Goal: Information Seeking & Learning: Learn about a topic

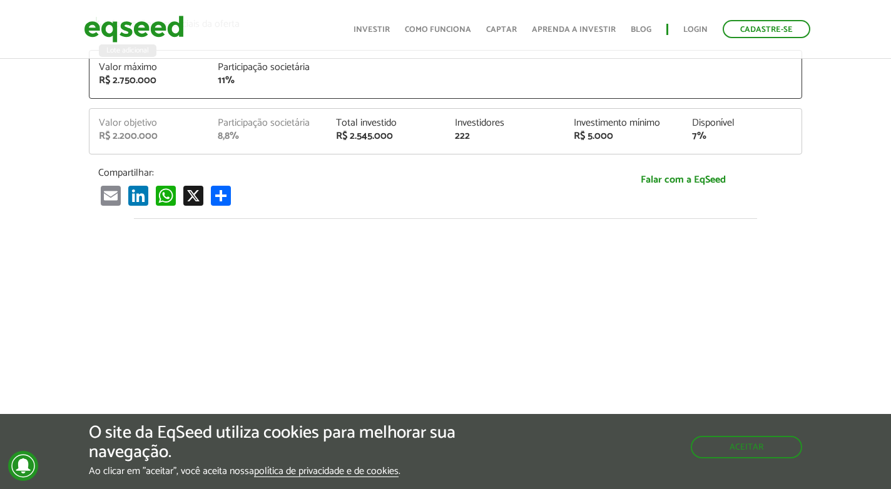
scroll to position [453, 0]
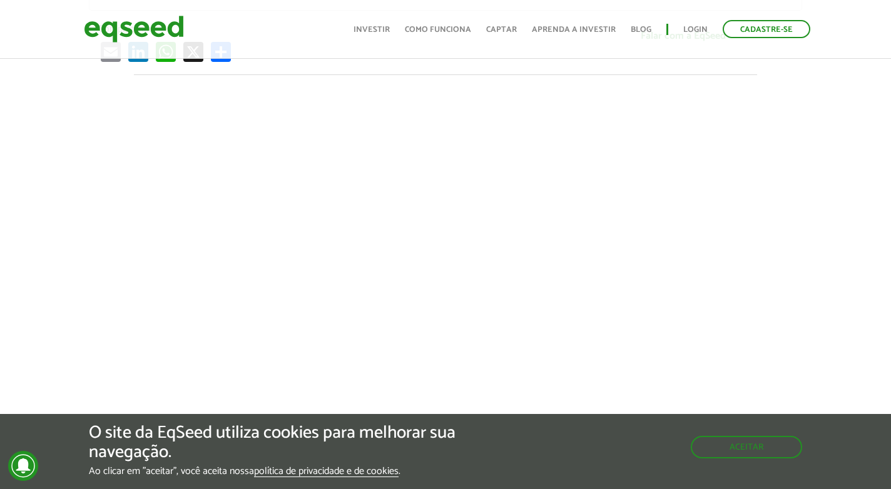
click at [174, 35] on img at bounding box center [134, 29] width 100 height 33
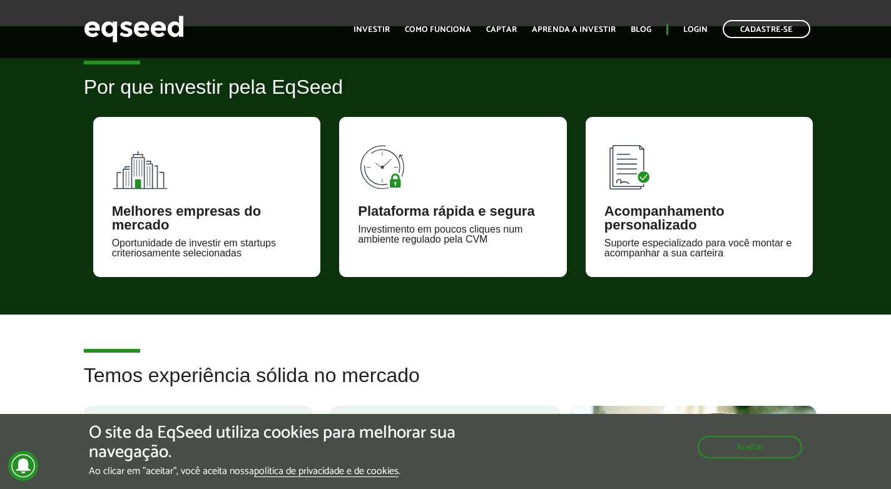
scroll to position [857, 0]
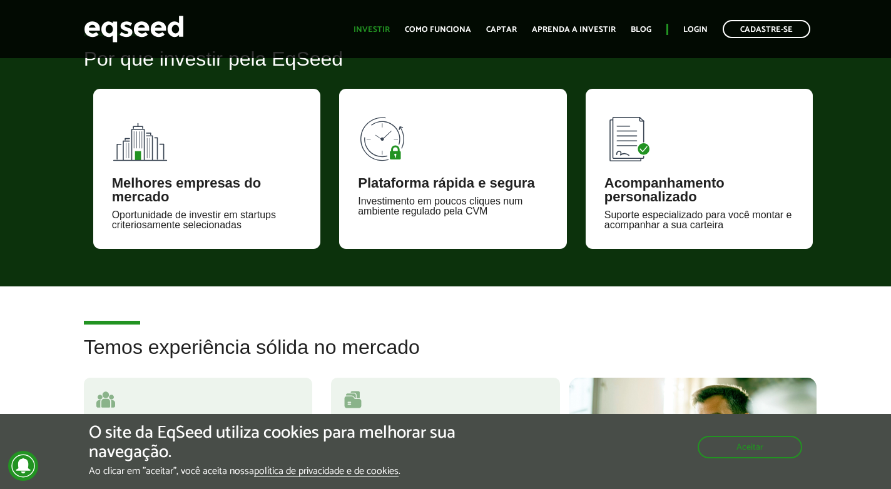
click at [390, 29] on link "Investir" at bounding box center [372, 30] width 36 height 8
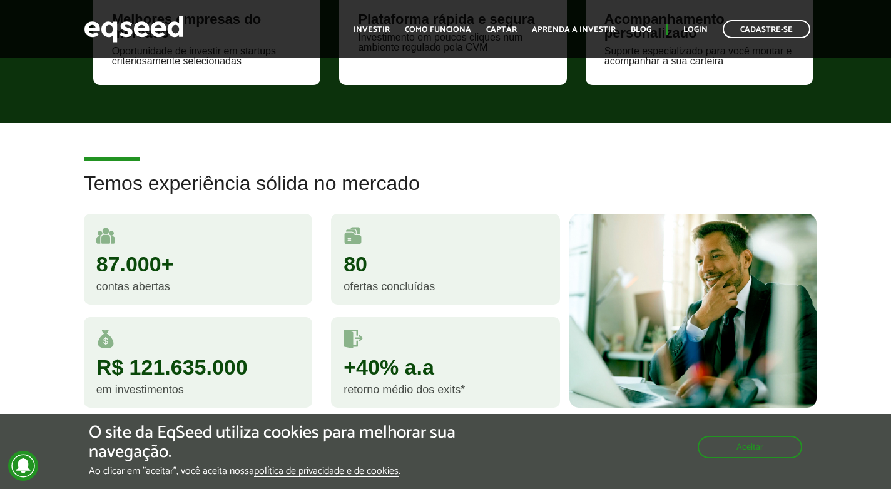
scroll to position [957, 0]
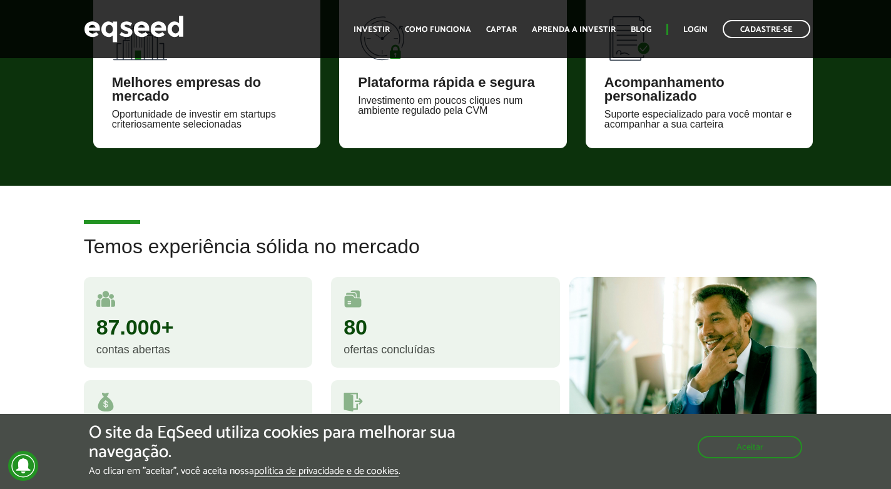
click at [173, 88] on div "Melhores empresas do mercado" at bounding box center [207, 90] width 190 height 28
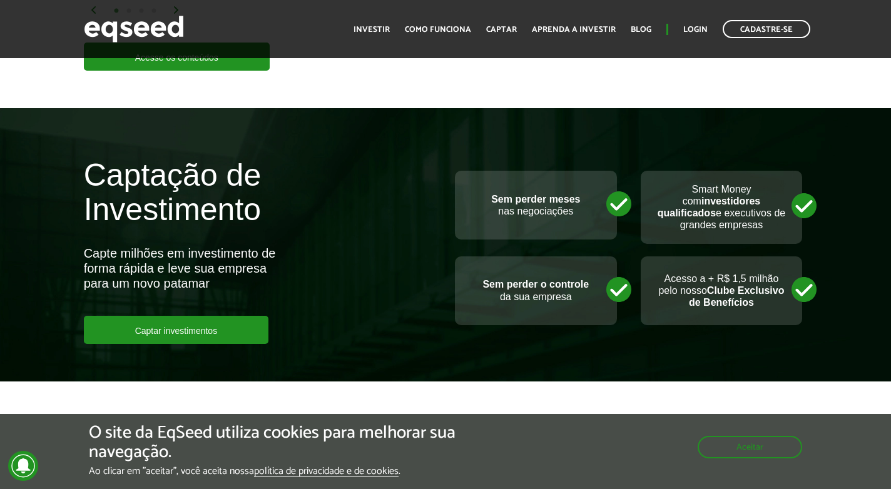
scroll to position [2769, 0]
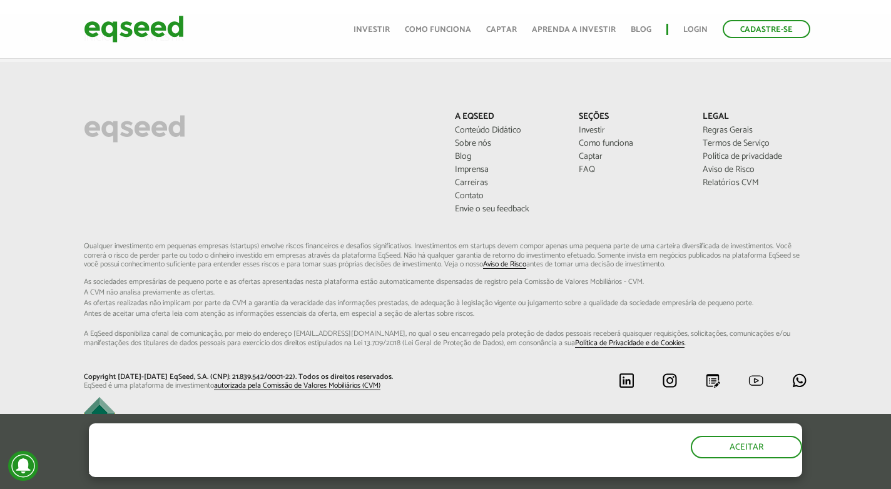
scroll to position [949, 0]
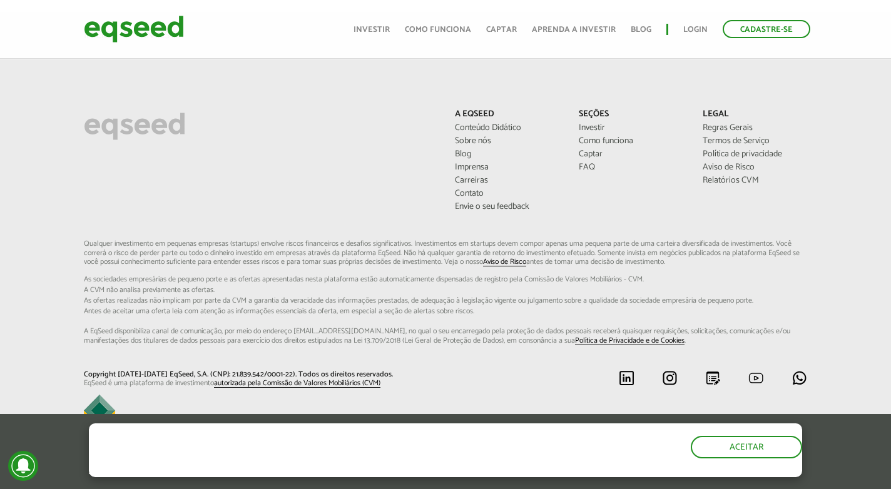
click at [387, 26] on link "Investir" at bounding box center [372, 30] width 36 height 8
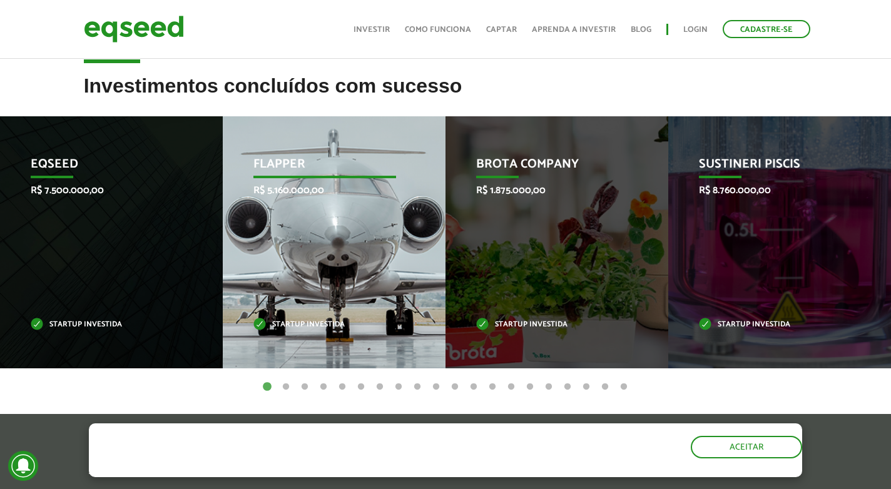
scroll to position [475, 0]
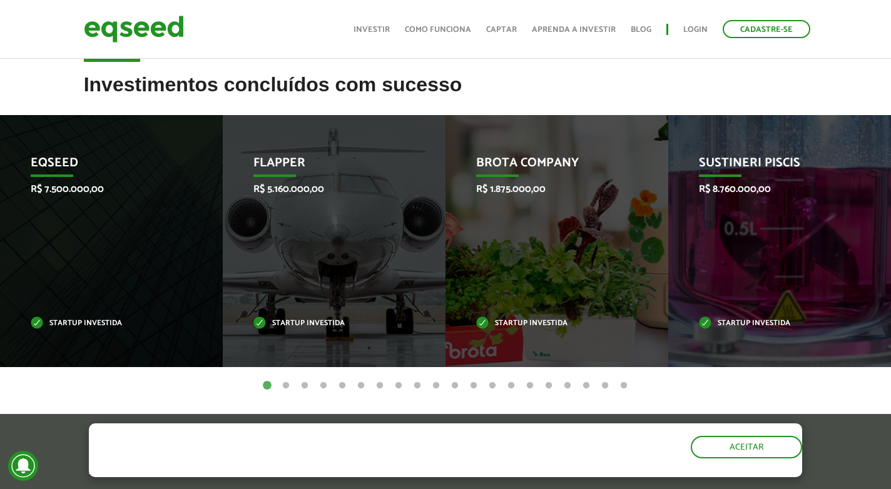
click at [284, 386] on button "2" at bounding box center [286, 386] width 13 height 13
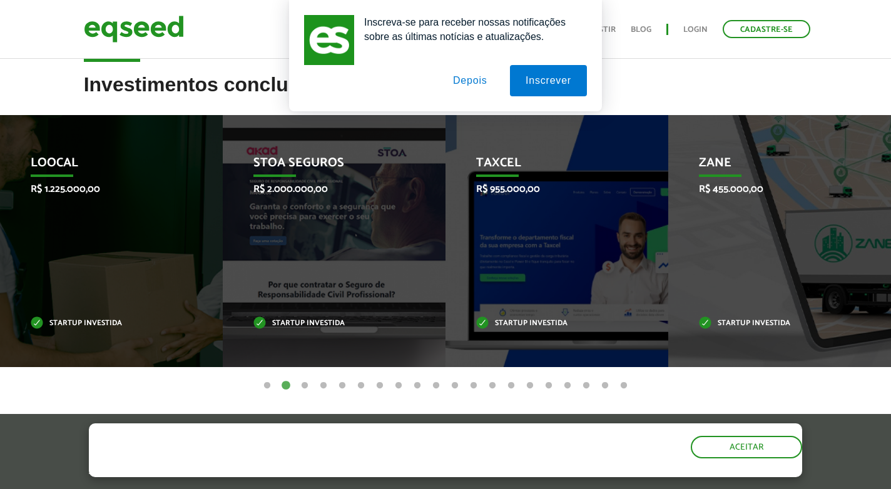
click at [308, 384] on button "3" at bounding box center [305, 386] width 13 height 13
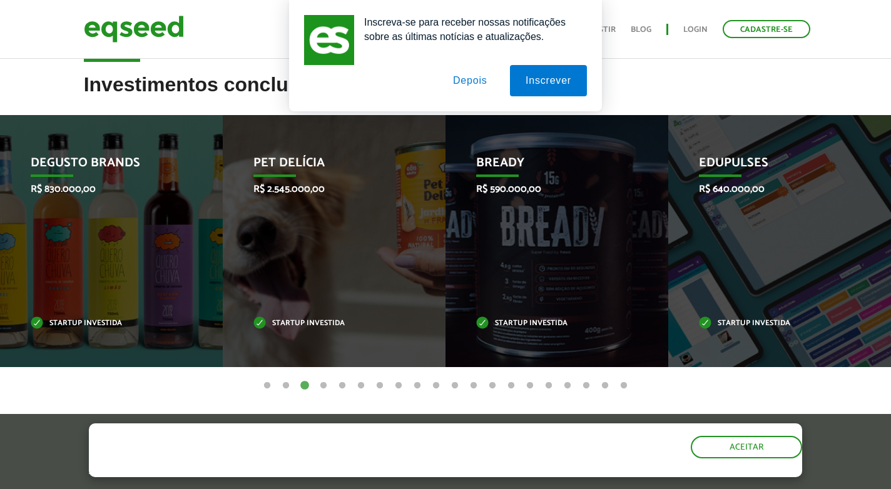
click at [322, 384] on button "4" at bounding box center [323, 386] width 13 height 13
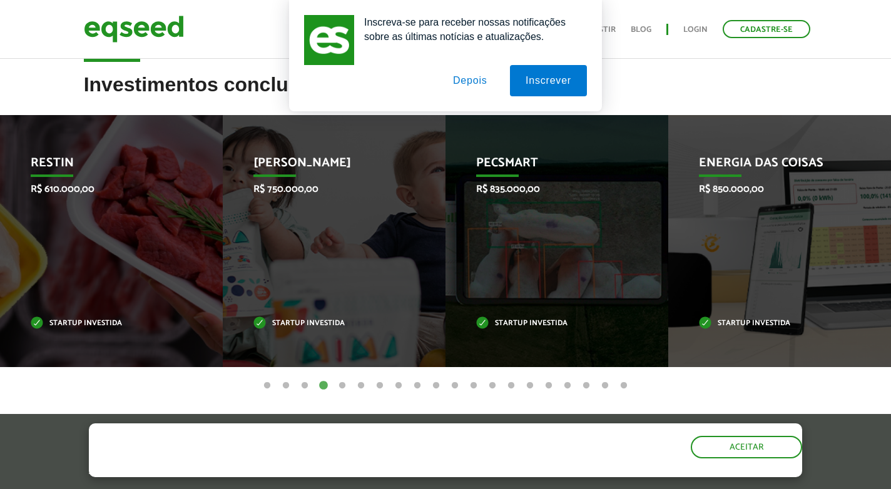
click at [343, 384] on button "5" at bounding box center [342, 386] width 13 height 13
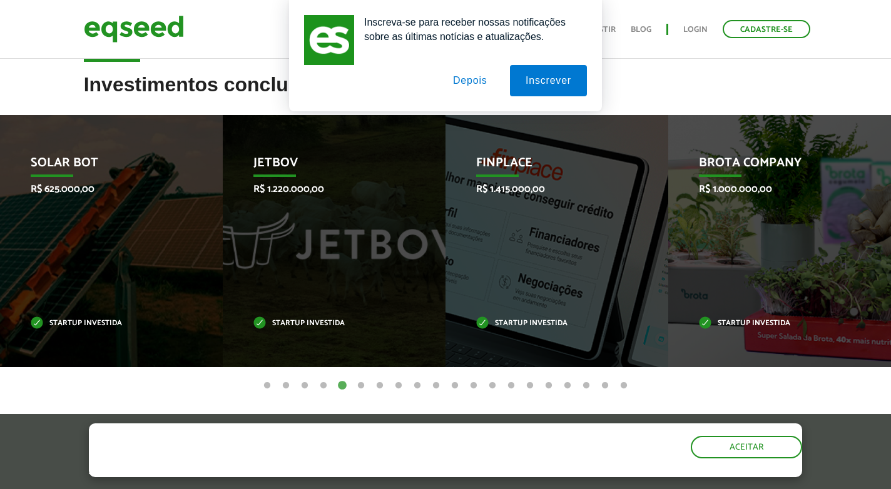
click at [363, 383] on button "6" at bounding box center [361, 386] width 13 height 13
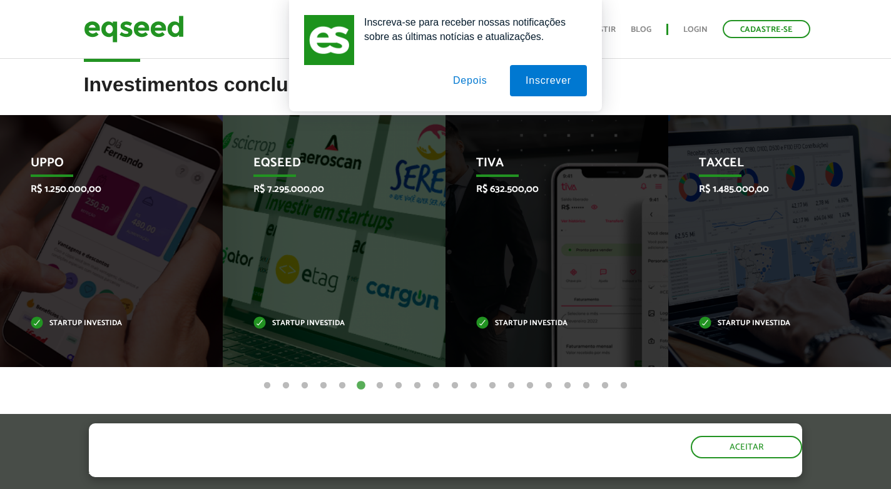
click at [378, 384] on button "7" at bounding box center [380, 386] width 13 height 13
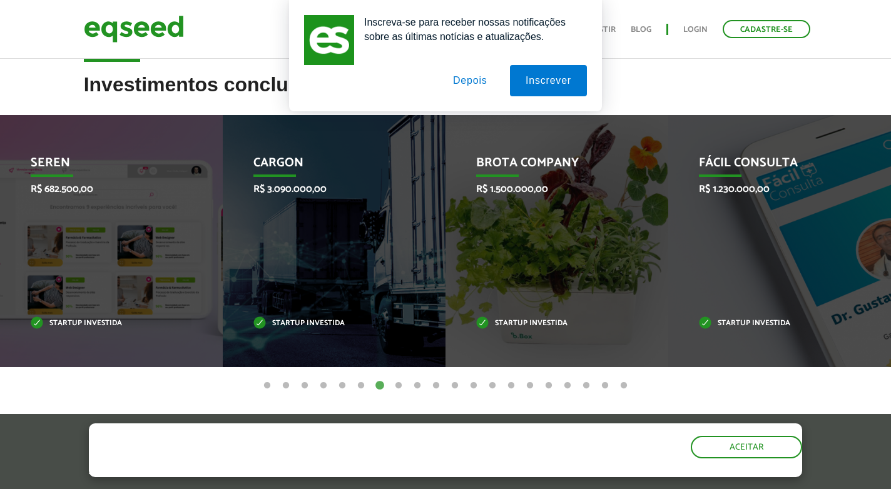
click at [397, 384] on button "8" at bounding box center [398, 386] width 13 height 13
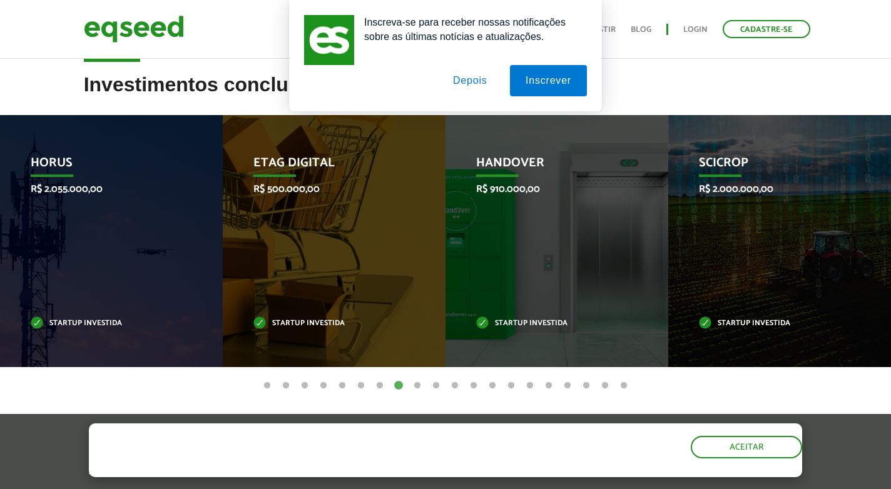
click at [417, 383] on button "9" at bounding box center [417, 386] width 13 height 13
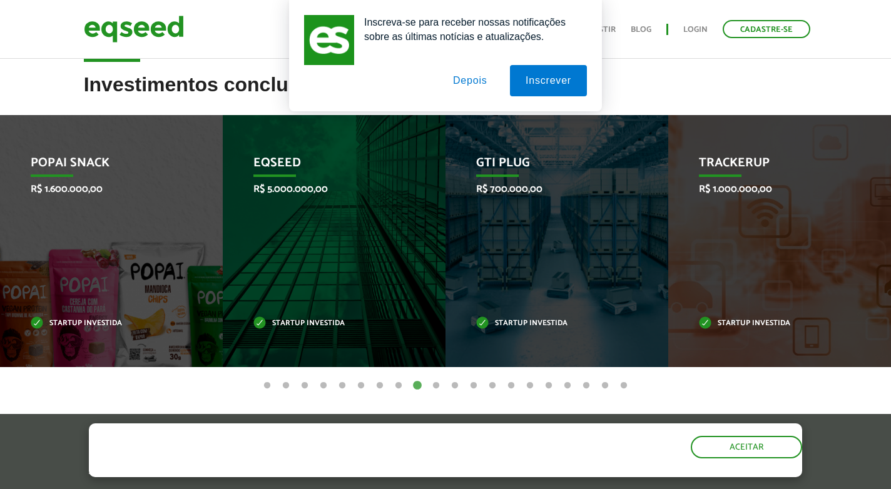
click at [432, 384] on button "10" at bounding box center [436, 386] width 13 height 13
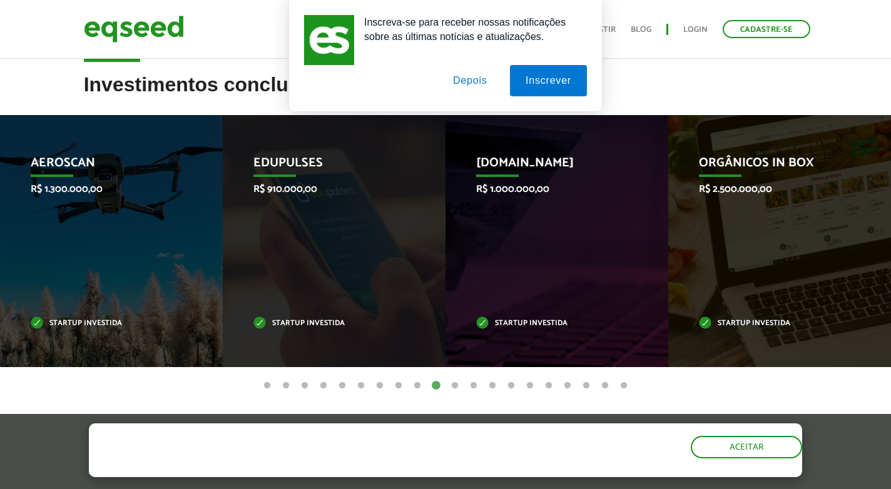
click at [454, 384] on button "11" at bounding box center [455, 386] width 13 height 13
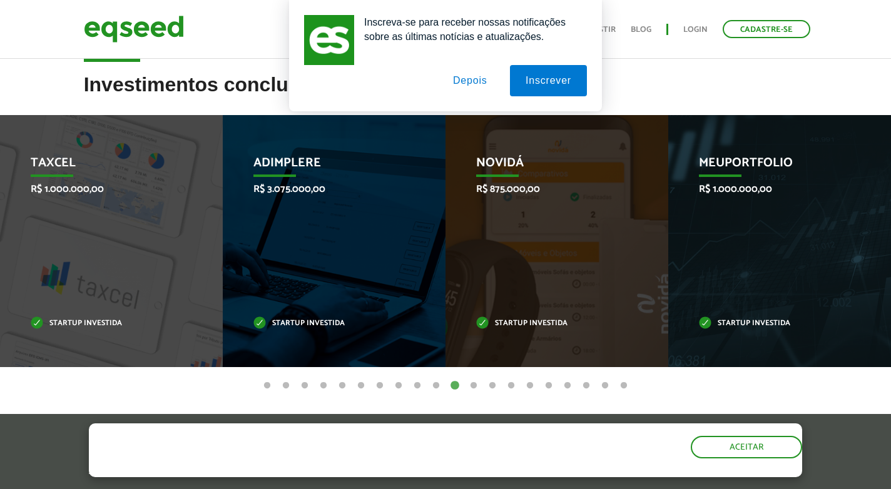
click at [475, 387] on button "12" at bounding box center [473, 386] width 13 height 13
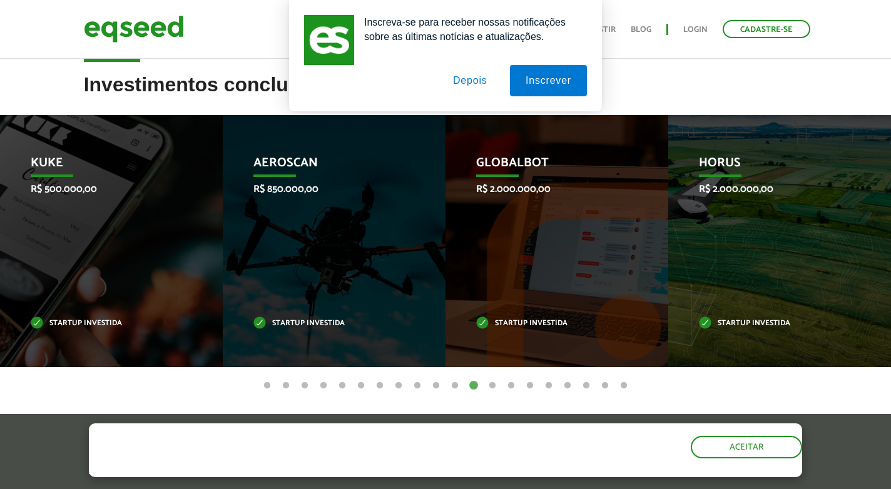
click at [494, 386] on button "13" at bounding box center [492, 386] width 13 height 13
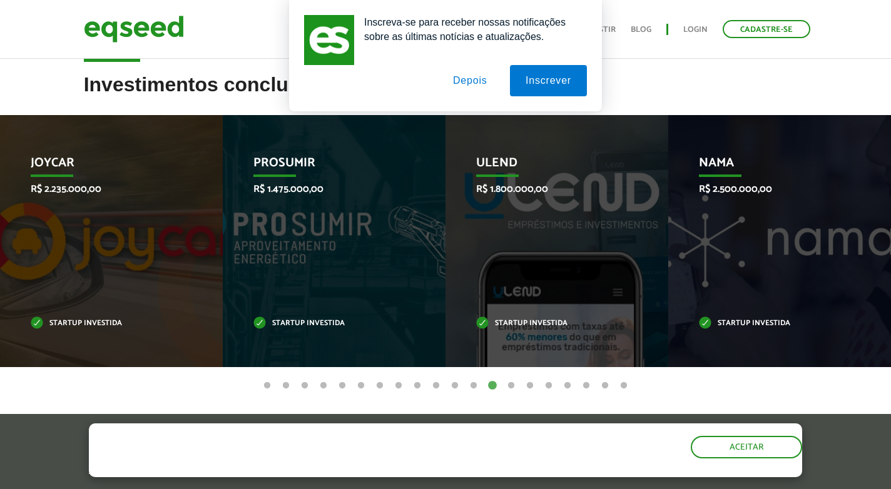
click at [516, 385] on button "14" at bounding box center [511, 386] width 13 height 13
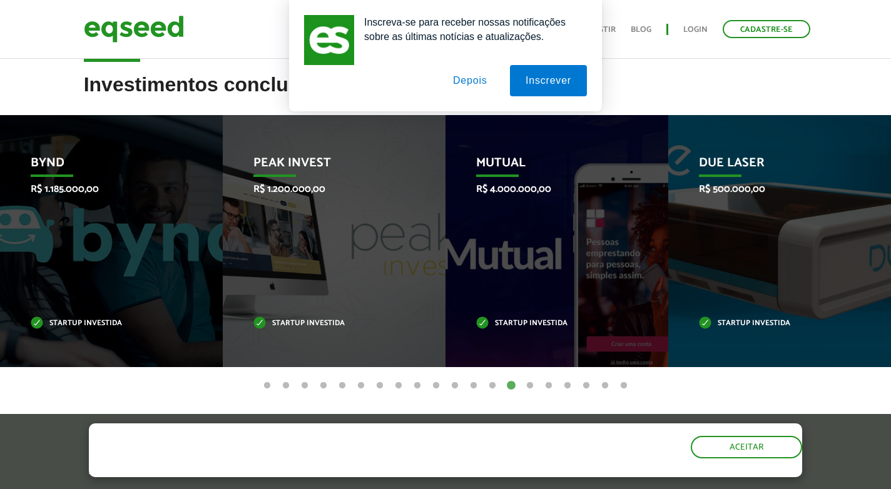
click at [529, 384] on button "15" at bounding box center [530, 386] width 13 height 13
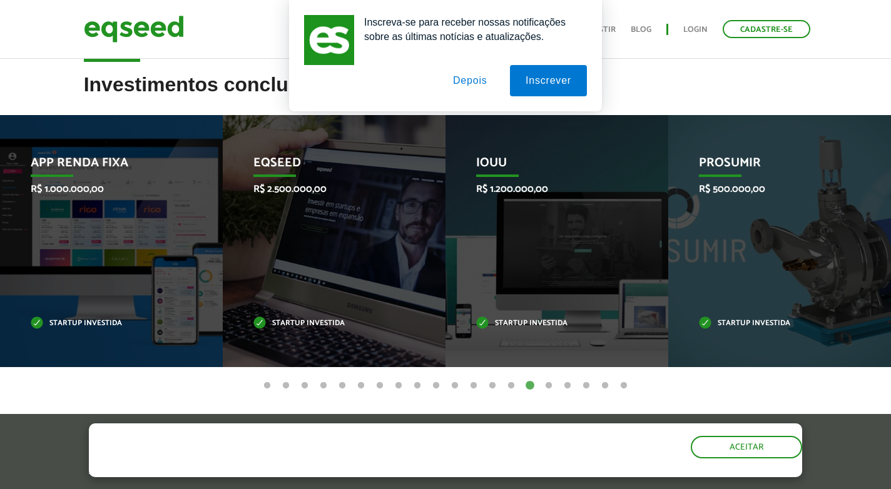
click at [549, 384] on button "16" at bounding box center [549, 386] width 13 height 13
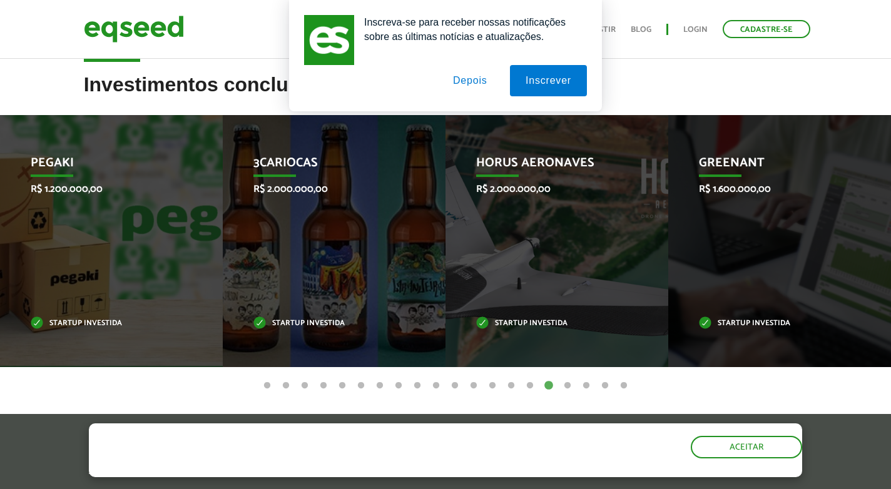
click at [571, 381] on button "17" at bounding box center [567, 386] width 13 height 13
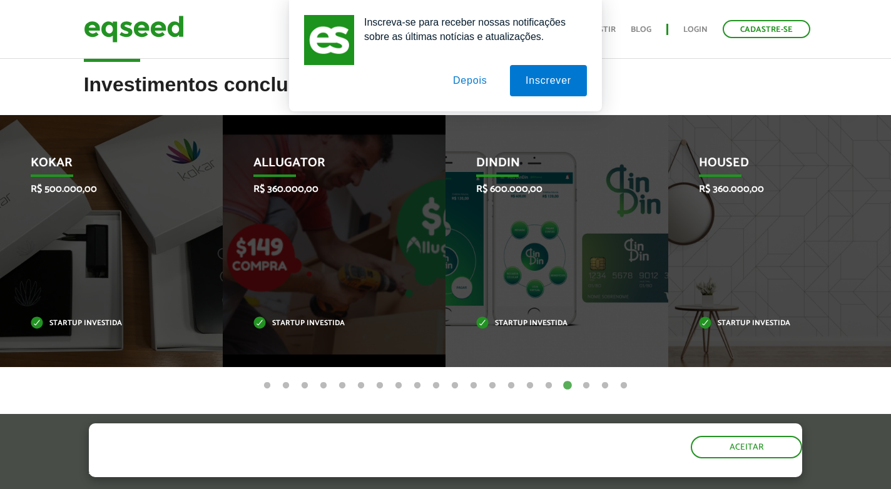
click at [588, 384] on button "18" at bounding box center [586, 386] width 13 height 13
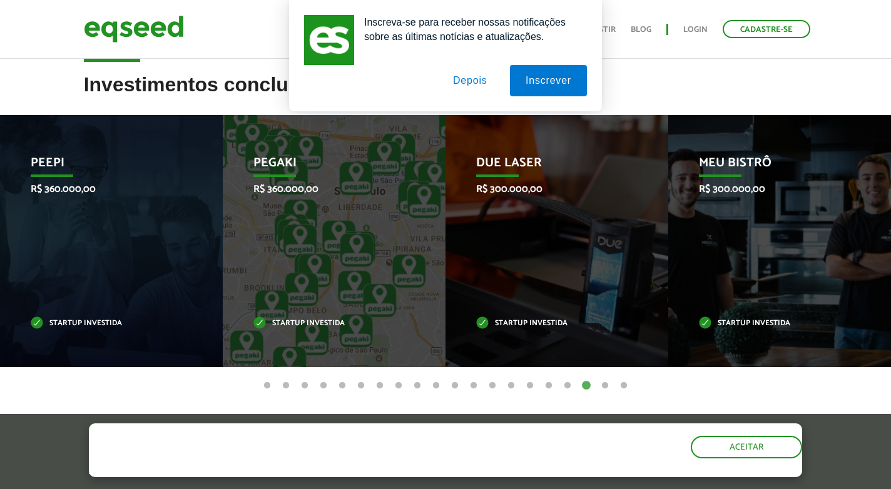
click at [564, 382] on button "17" at bounding box center [567, 386] width 13 height 13
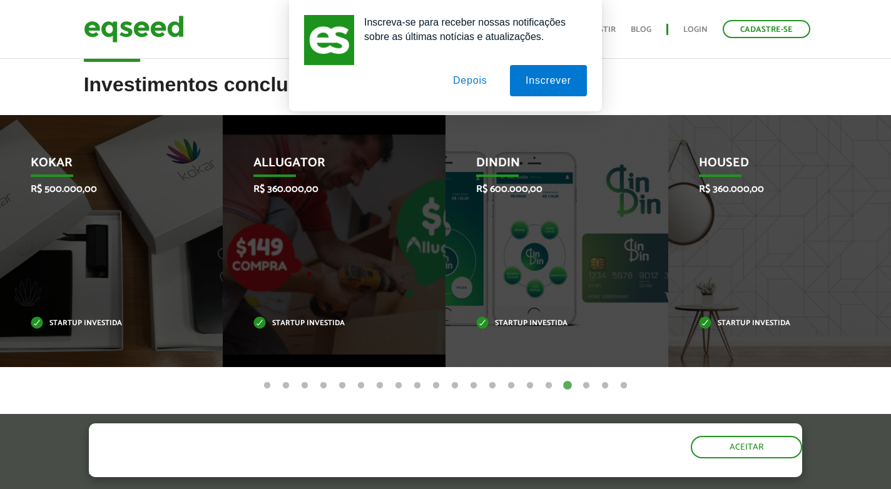
click at [583, 383] on button "18" at bounding box center [586, 386] width 13 height 13
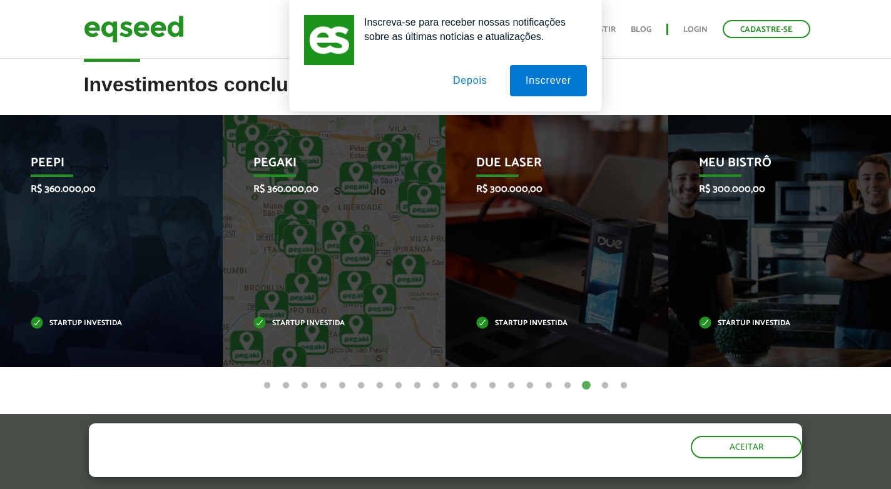
click at [601, 383] on button "19" at bounding box center [605, 386] width 13 height 13
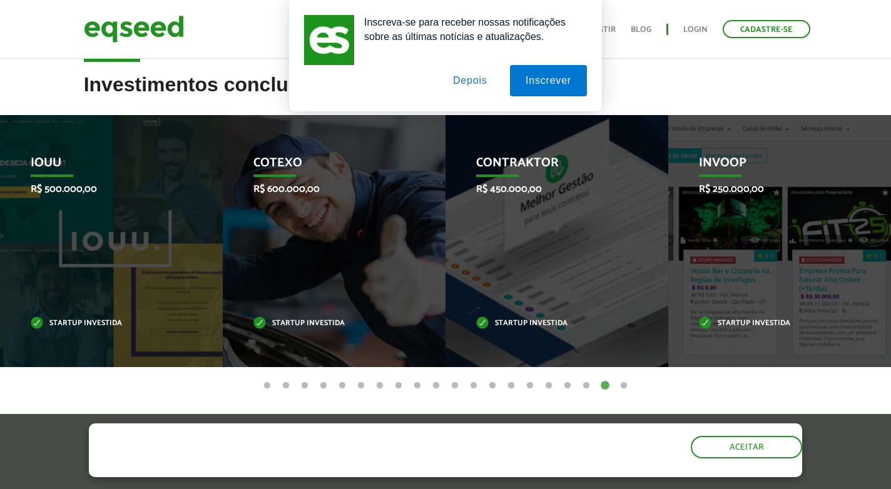
click at [619, 380] on button "20" at bounding box center [624, 386] width 13 height 13
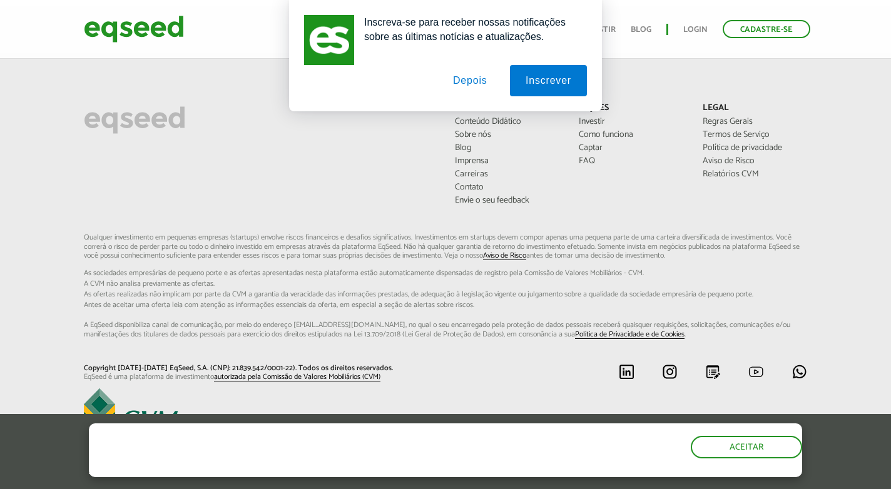
scroll to position [955, 0]
click at [467, 73] on button "Depois" at bounding box center [470, 80] width 66 height 31
